Goal: Information Seeking & Learning: Learn about a topic

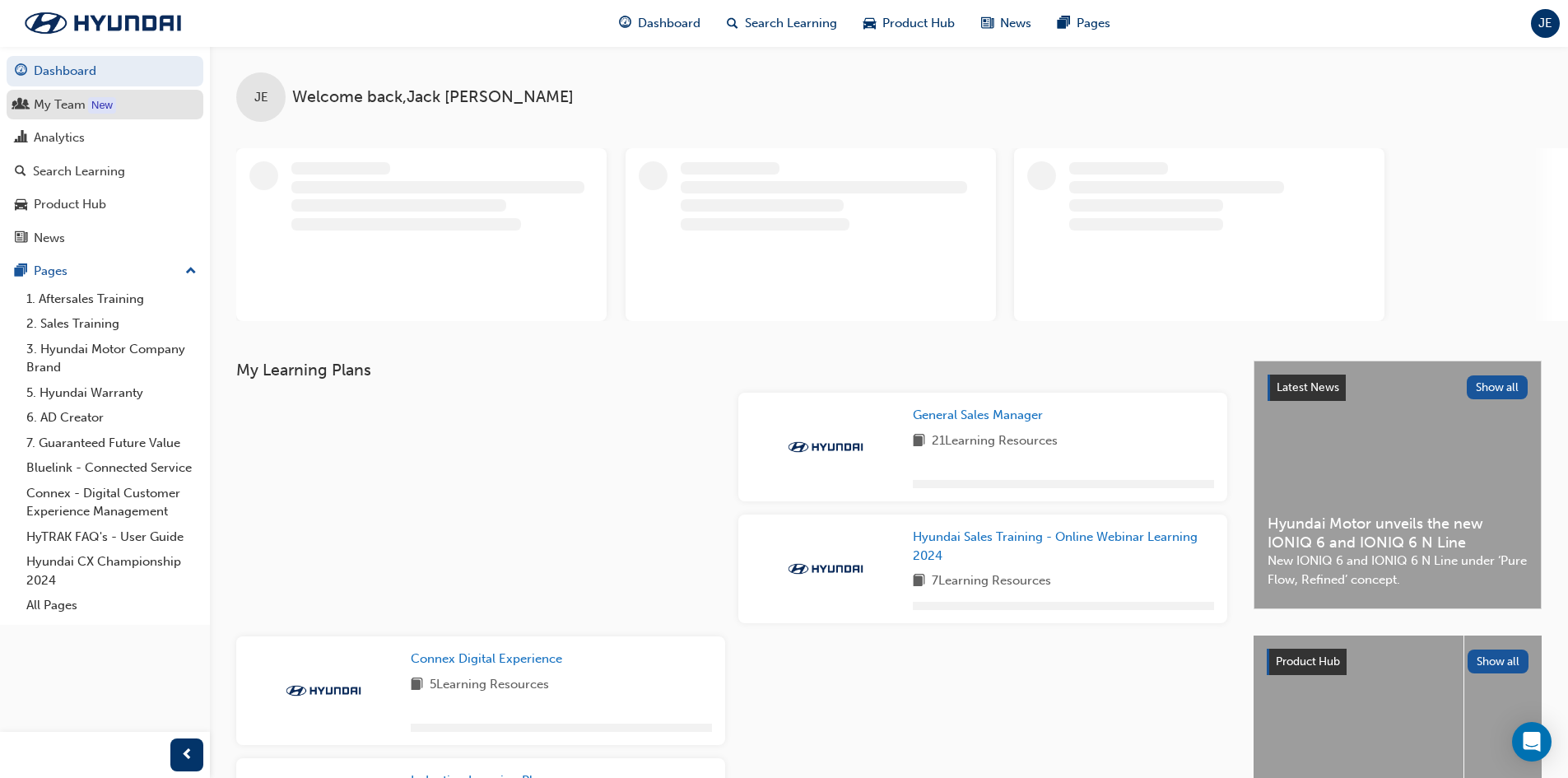
click at [123, 105] on div "My Team" at bounding box center [105, 105] width 180 height 21
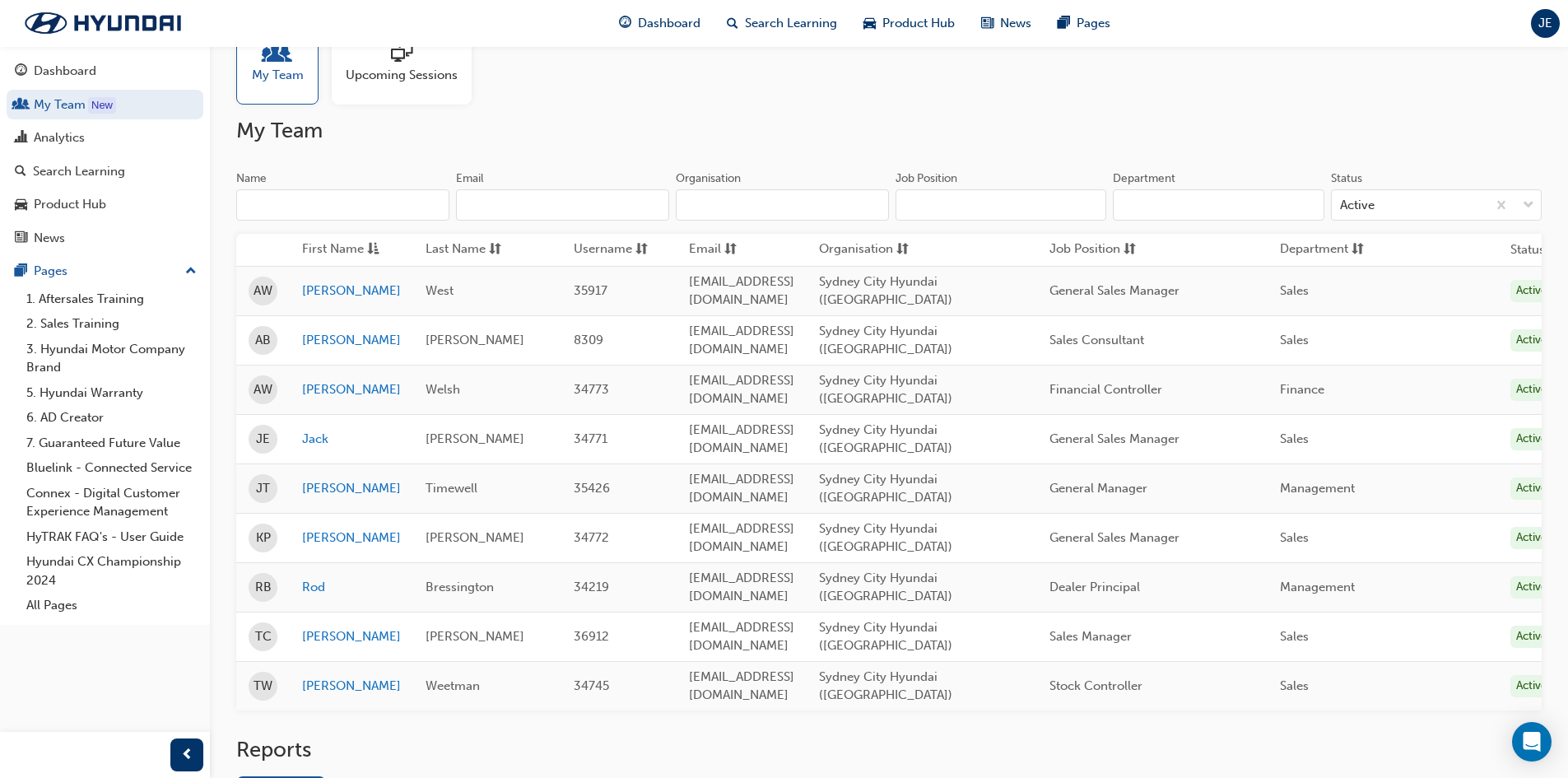
scroll to position [108, 0]
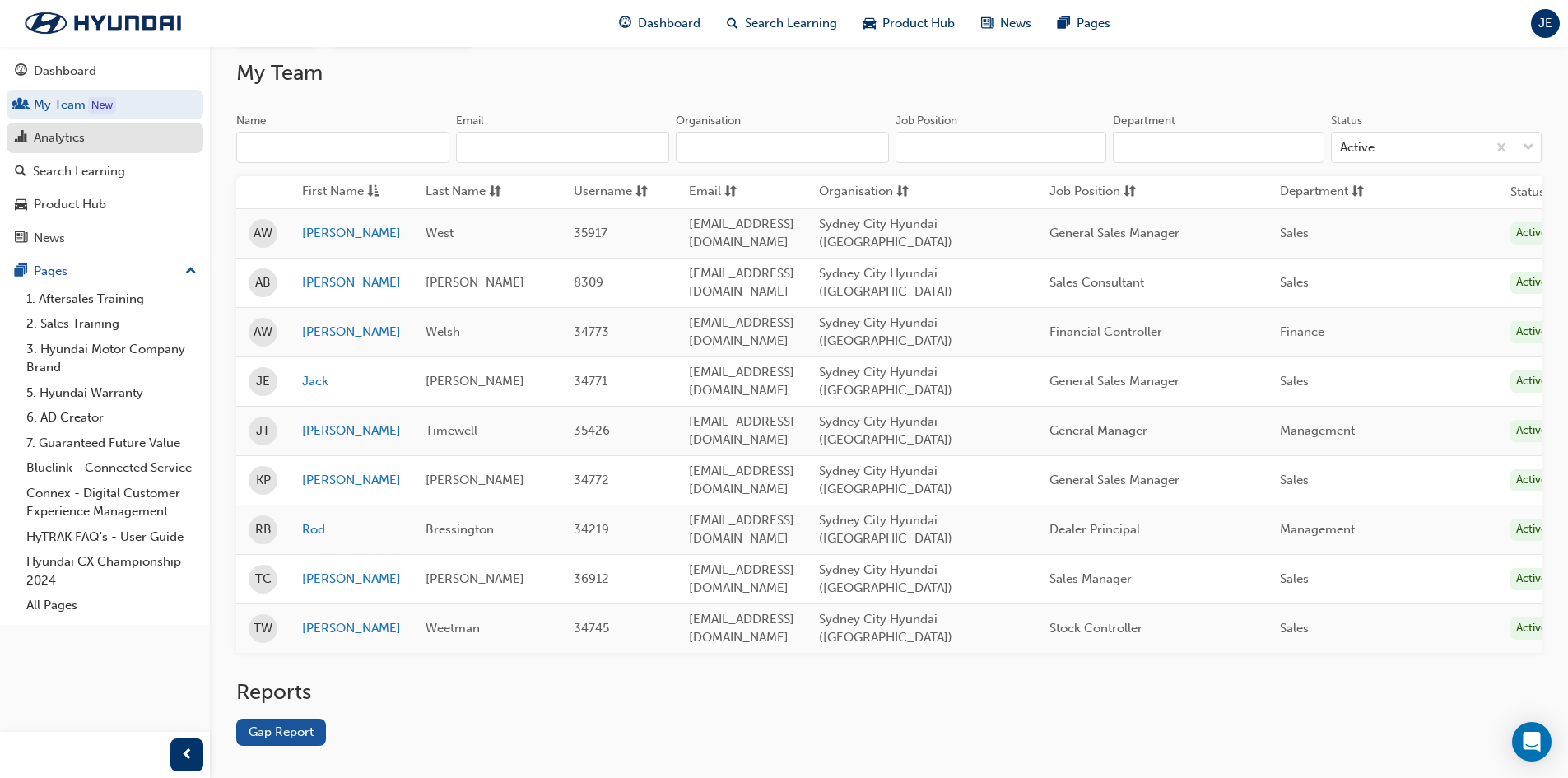
click at [115, 131] on div "Analytics" at bounding box center [105, 138] width 180 height 21
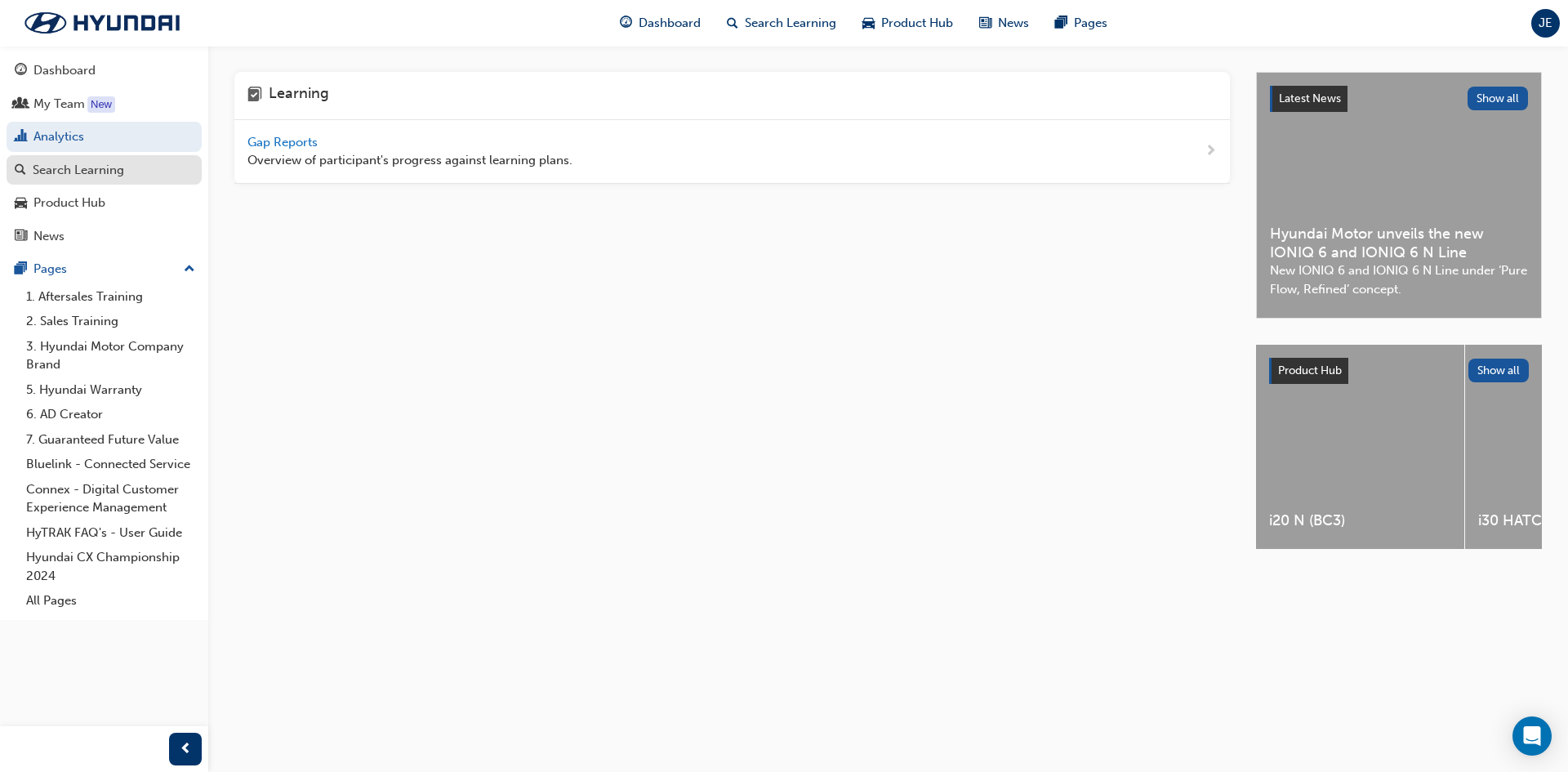
click at [123, 164] on div "Search Learning" at bounding box center [78, 170] width 91 height 19
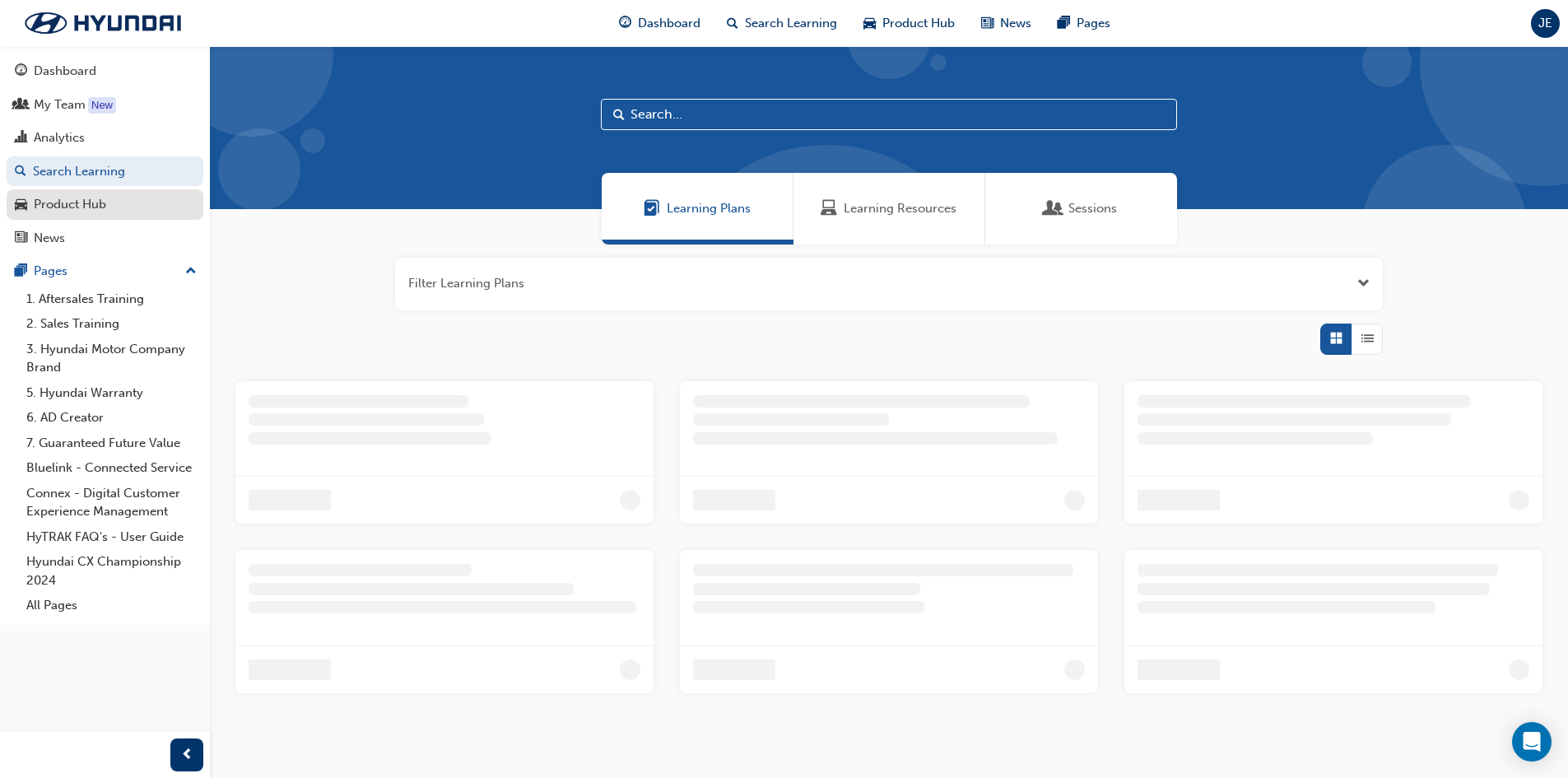
click at [139, 202] on div "Product Hub" at bounding box center [105, 204] width 180 height 21
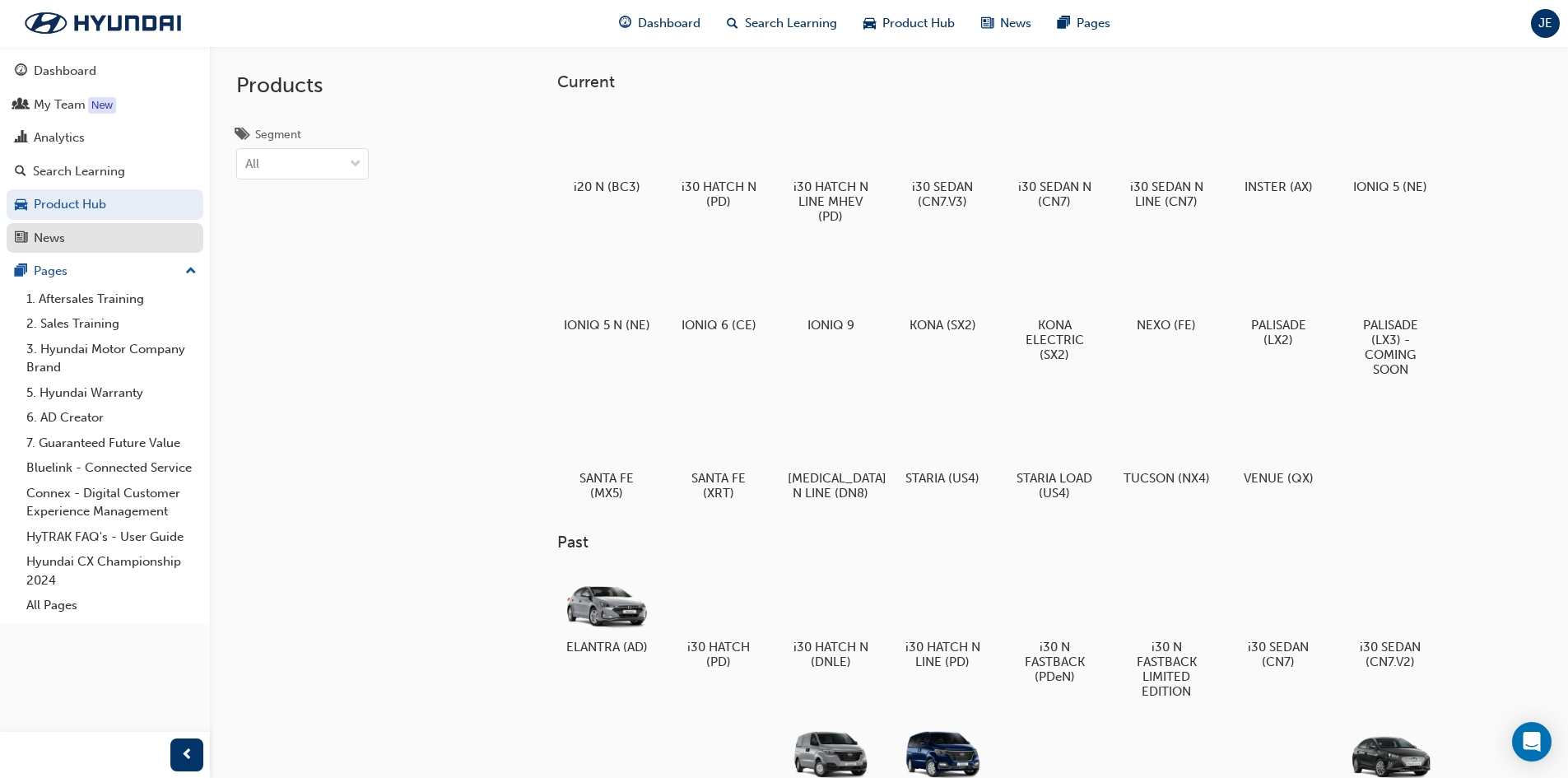
click at [112, 231] on div "News" at bounding box center [105, 238] width 180 height 21
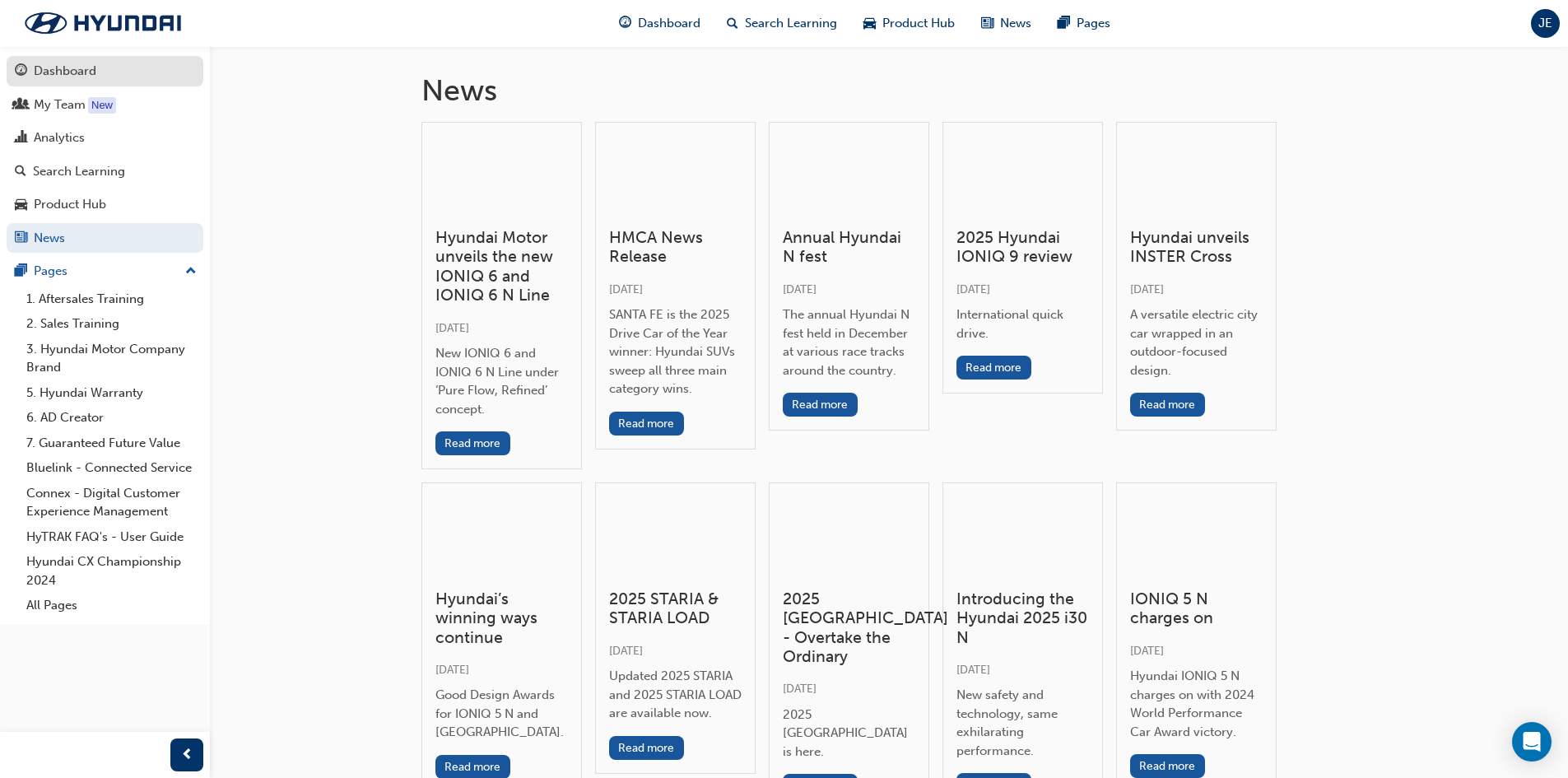
click at [109, 57] on link "Dashboard" at bounding box center [105, 71] width 197 height 30
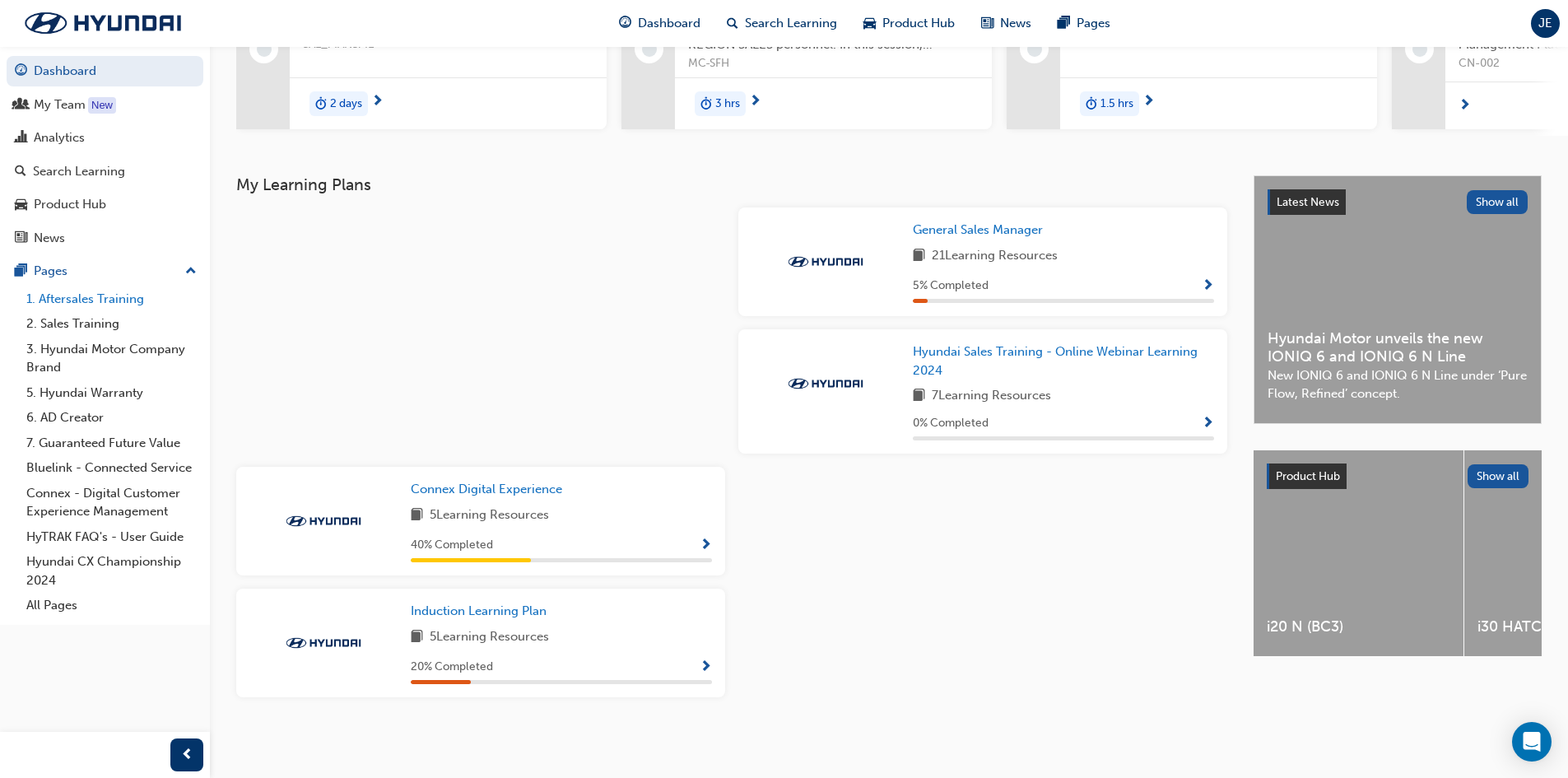
scroll to position [232, 0]
click at [93, 295] on link "1. Aftersales Training" at bounding box center [112, 298] width 184 height 25
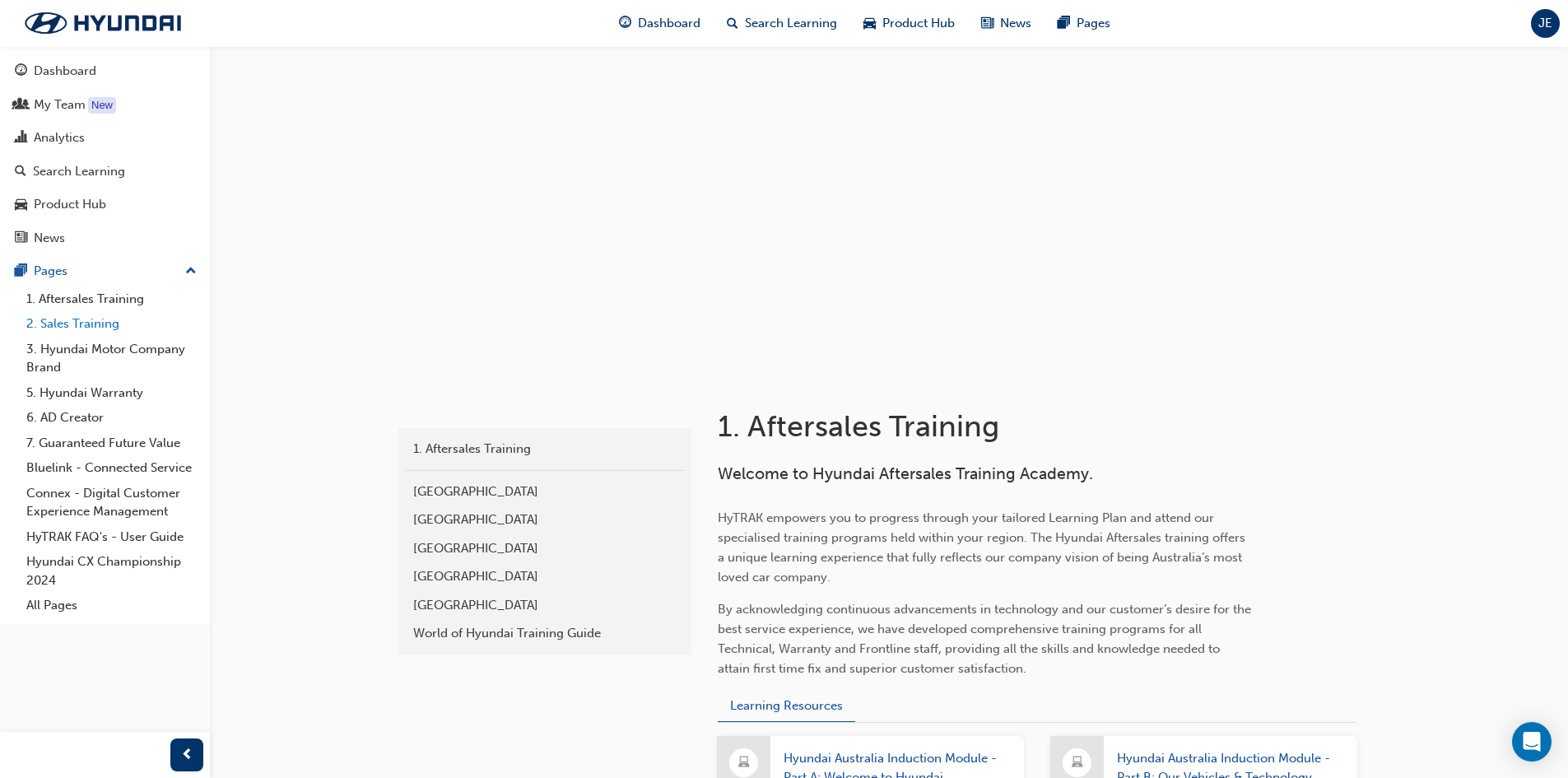
click at [98, 322] on link "2. Sales Training" at bounding box center [112, 323] width 184 height 25
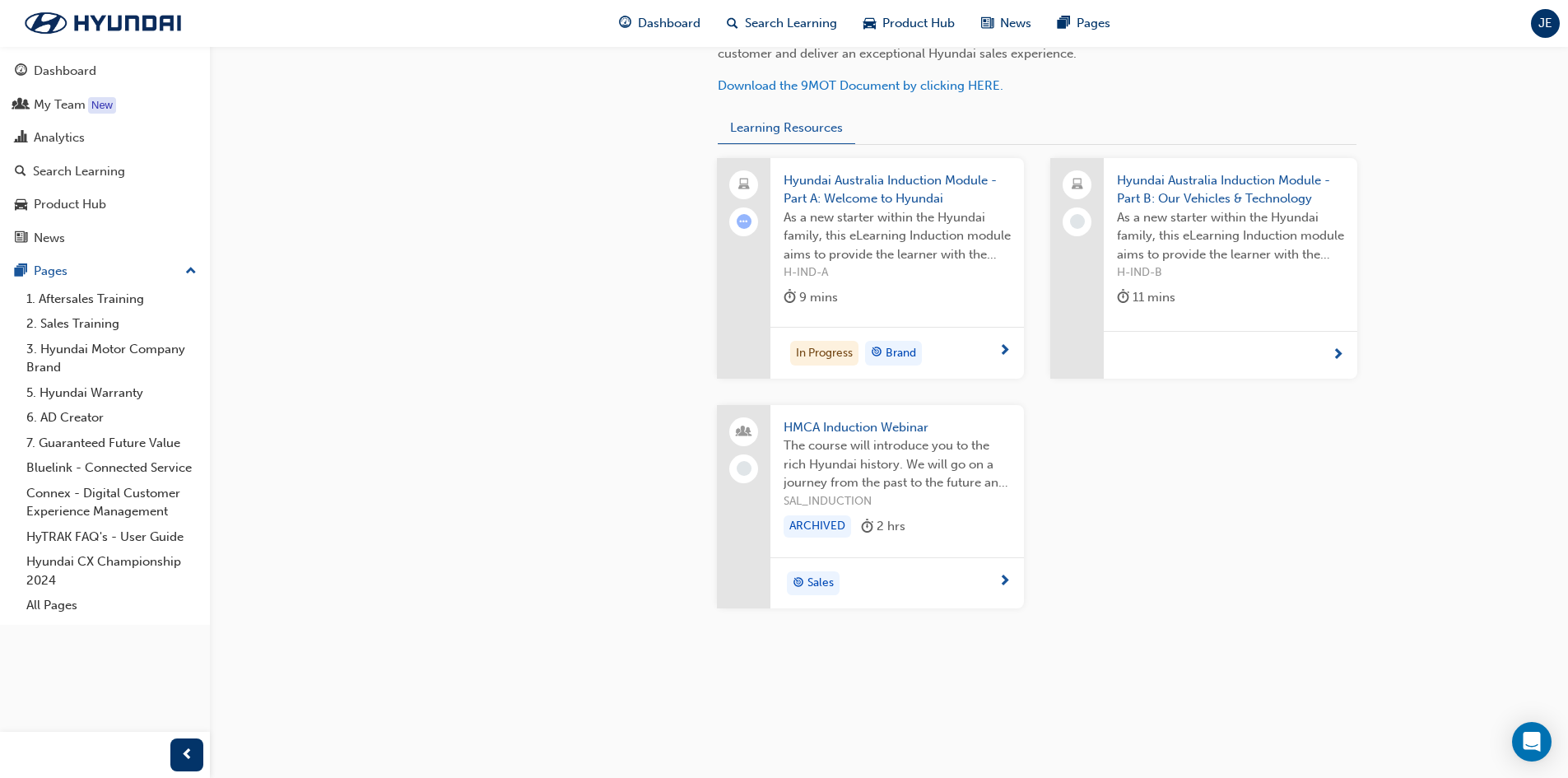
scroll to position [609, 0]
